Goal: Find specific page/section: Find specific page/section

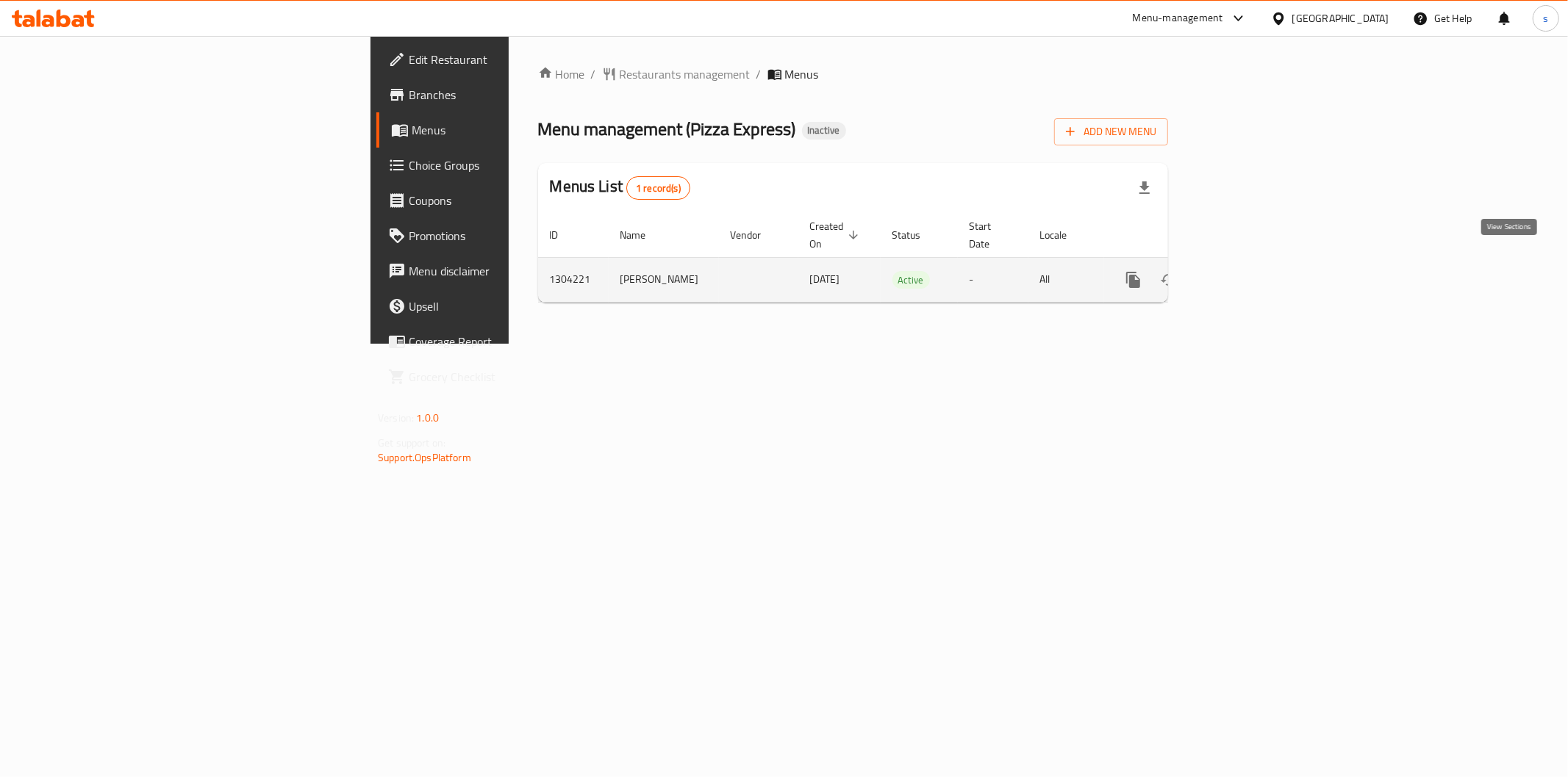
click at [1257, 263] on link "enhanced table" at bounding box center [1239, 280] width 35 height 35
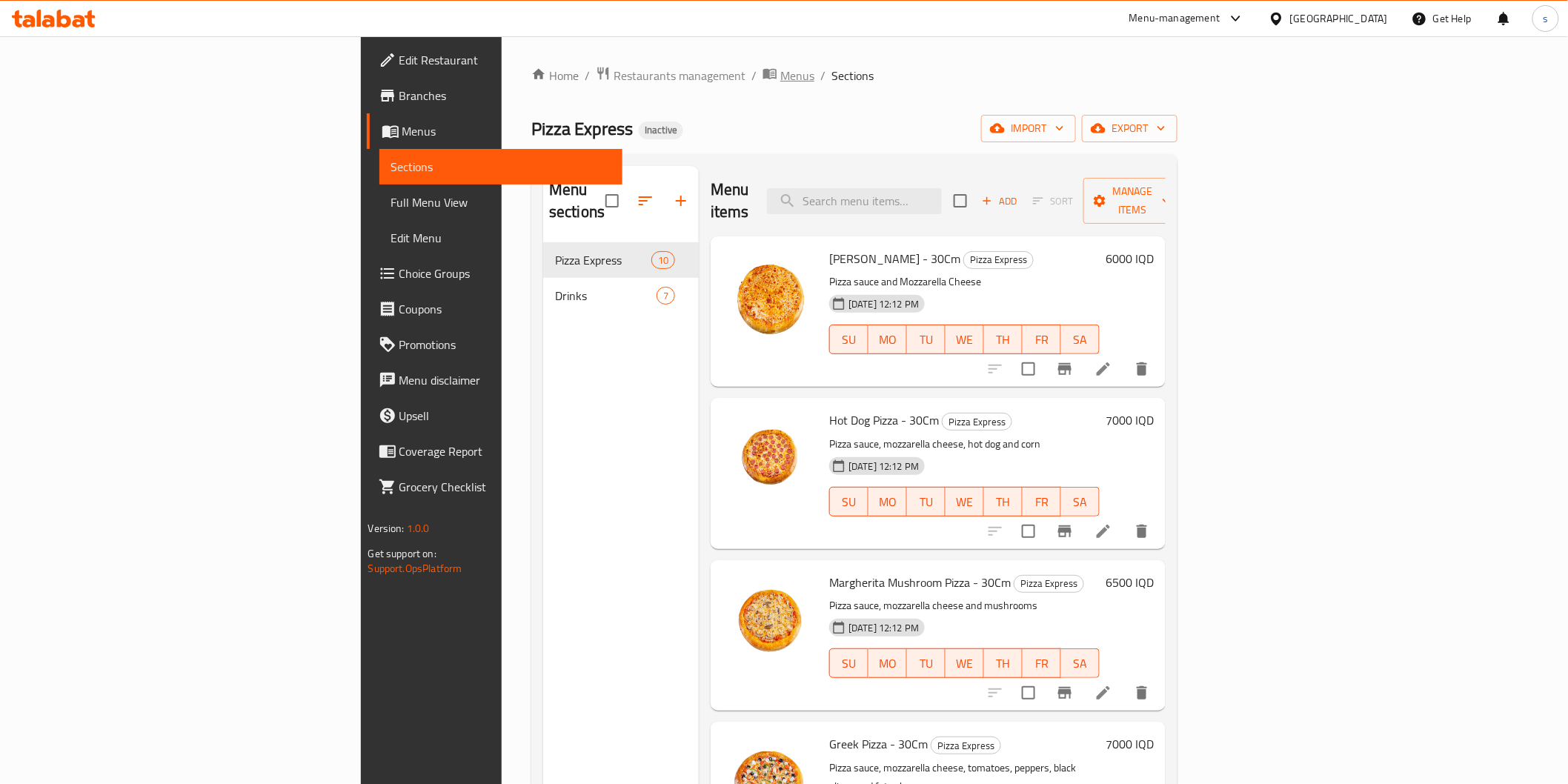
click at [780, 80] on span "Menus" at bounding box center [797, 75] width 34 height 18
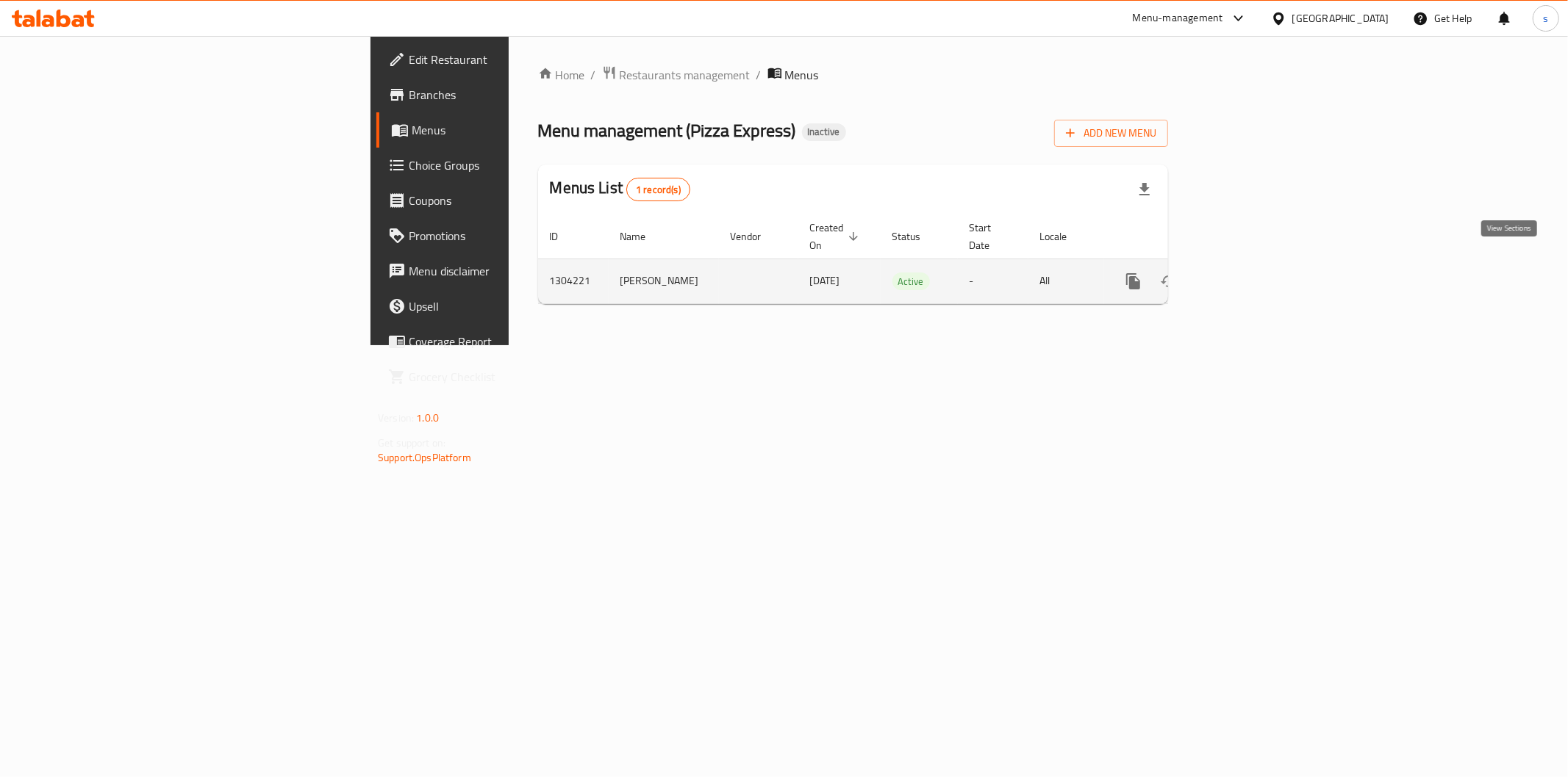
click at [1257, 279] on link "enhanced table" at bounding box center [1239, 281] width 35 height 35
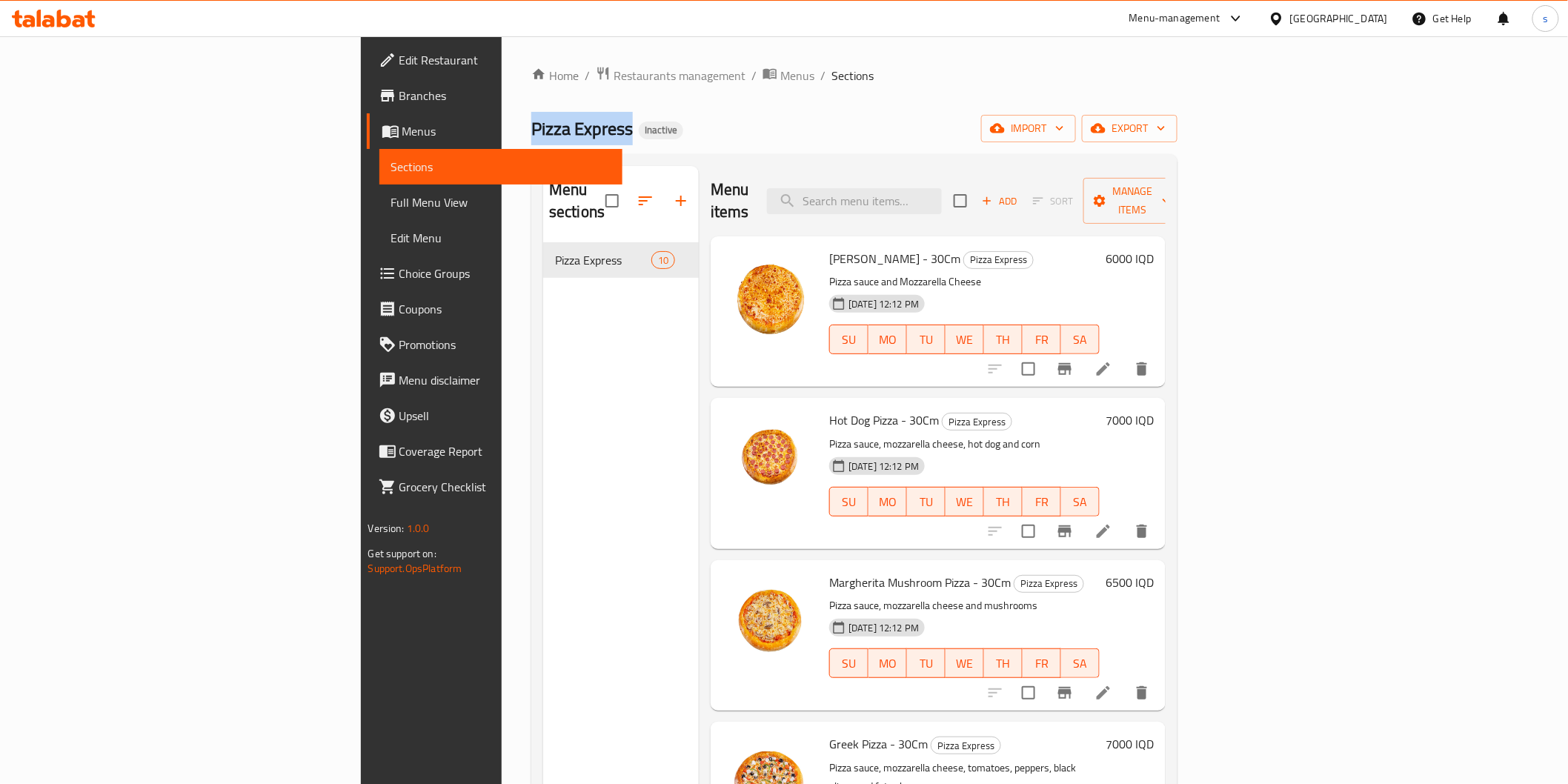
drag, startPoint x: 390, startPoint y: 139, endPoint x: 289, endPoint y: 132, distance: 101.2
click at [502, 132] on div "Home / Restaurants management / Menus / Sections Pizza Express Inactive import …" at bounding box center [855, 513] width 706 height 955
copy span "Pizza Express"
click at [391, 208] on span "Full Menu View" at bounding box center [500, 202] width 220 height 18
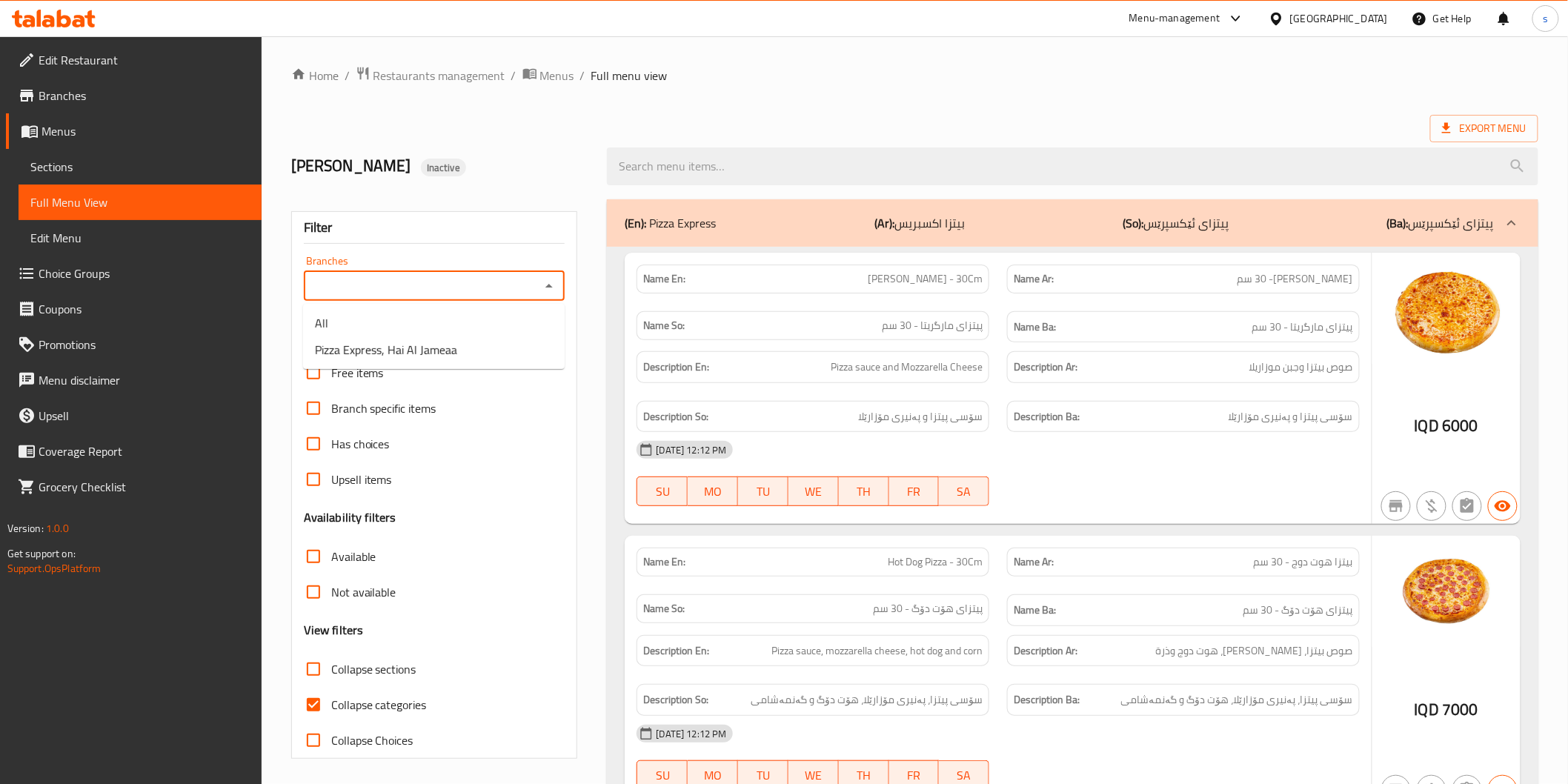
click at [359, 285] on input "Branches" at bounding box center [422, 286] width 228 height 20
click at [543, 74] on span "Menus" at bounding box center [557, 75] width 34 height 18
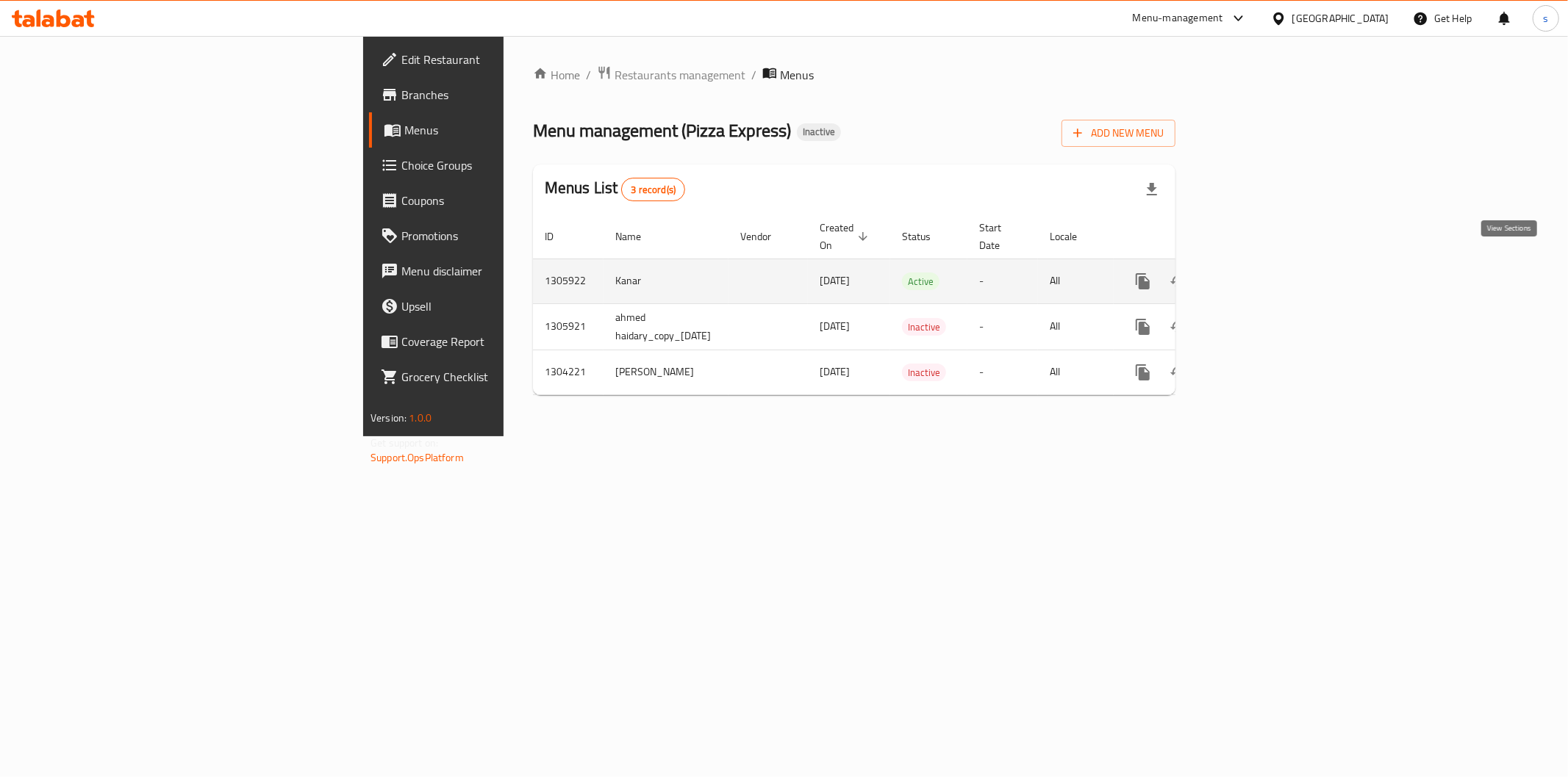
click at [1258, 273] on icon "enhanced table" at bounding box center [1248, 281] width 17 height 17
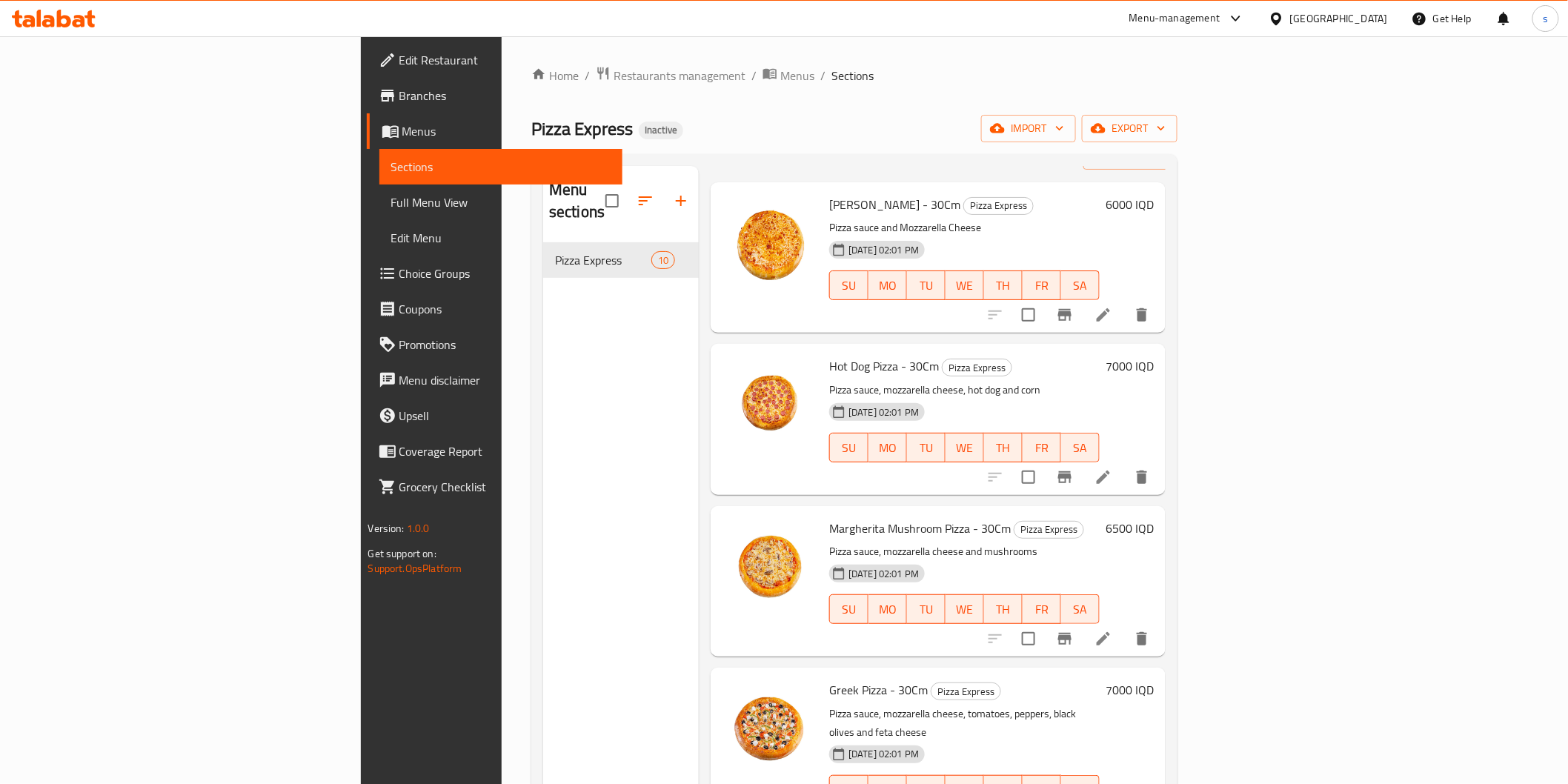
scroll to position [82, 0]
